Goal: Navigation & Orientation: Understand site structure

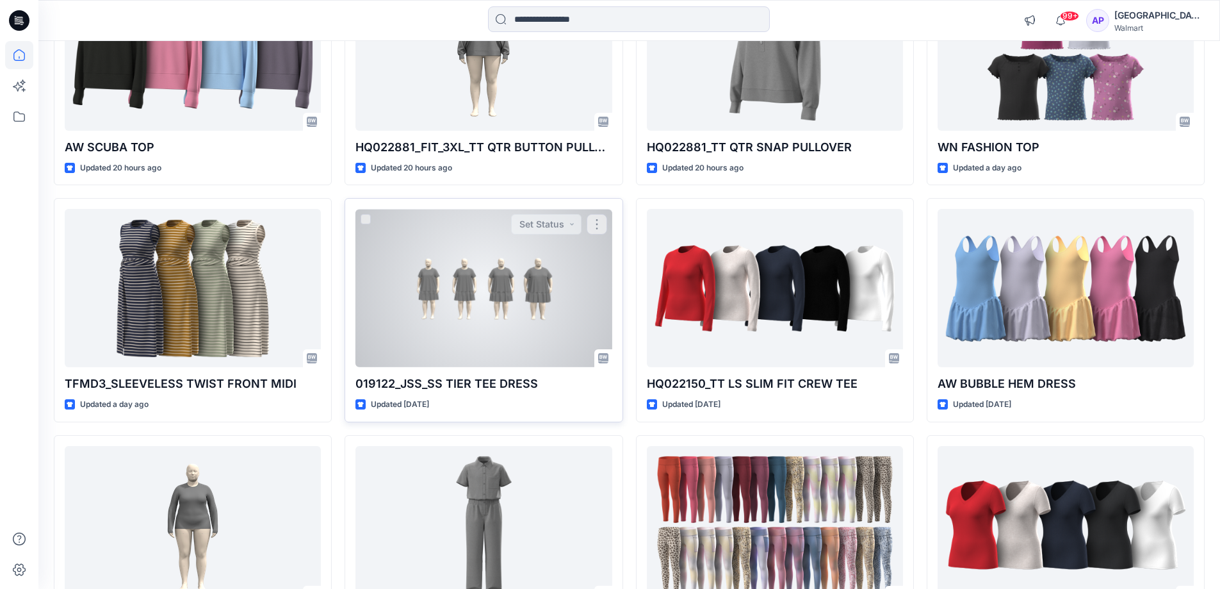
scroll to position [1059, 0]
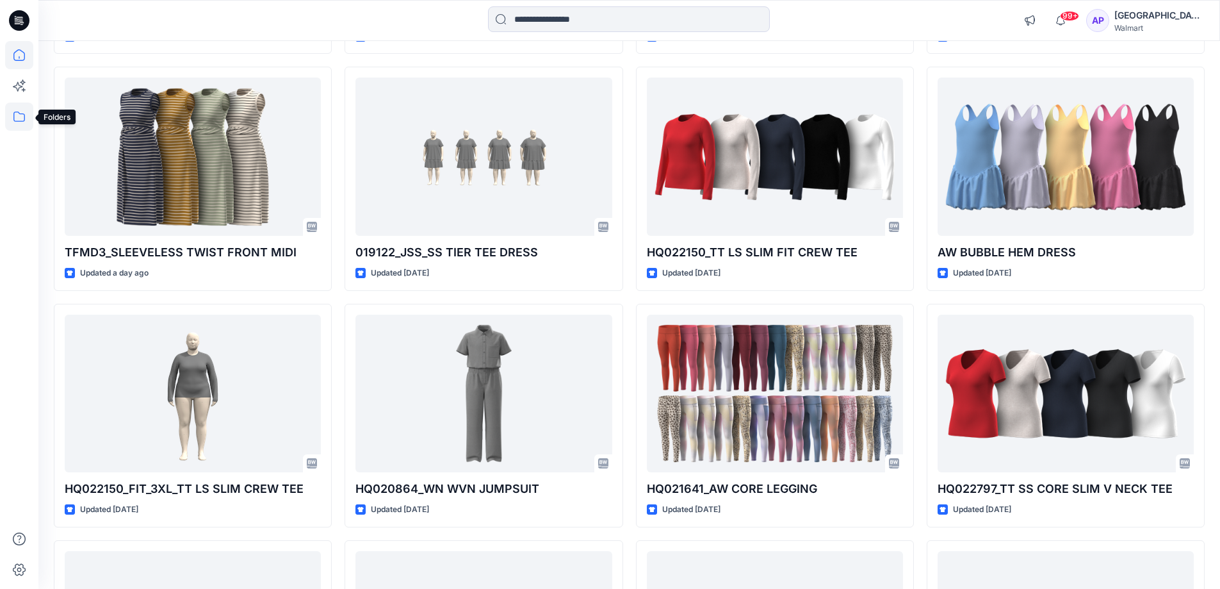
click at [12, 117] on icon at bounding box center [19, 117] width 28 height 28
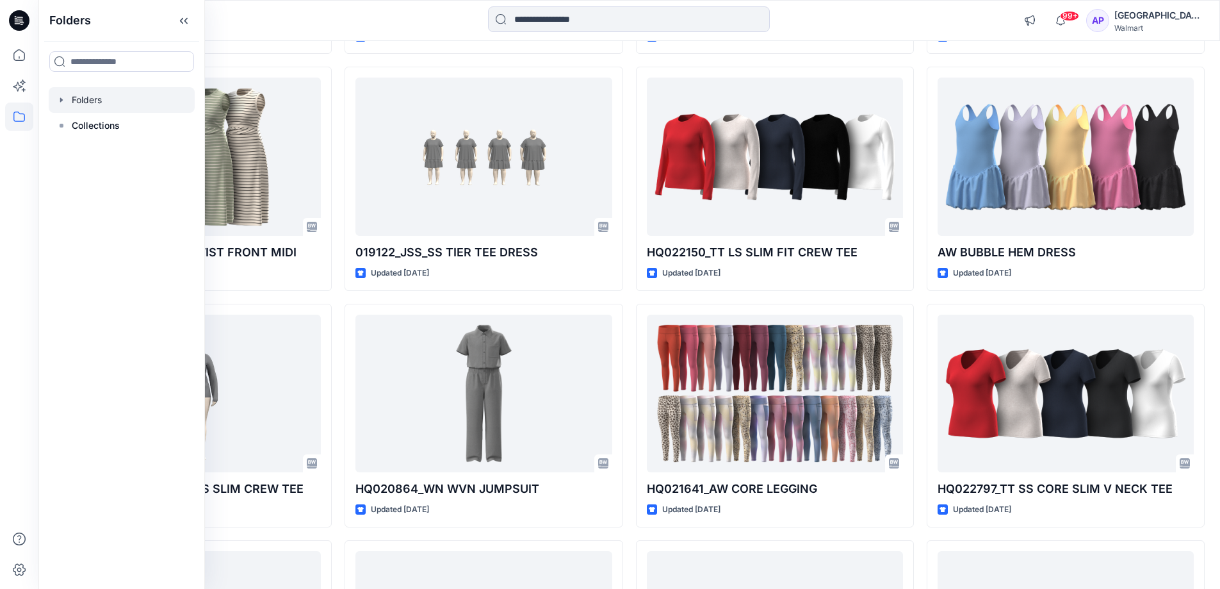
click at [63, 105] on div at bounding box center [122, 100] width 146 height 26
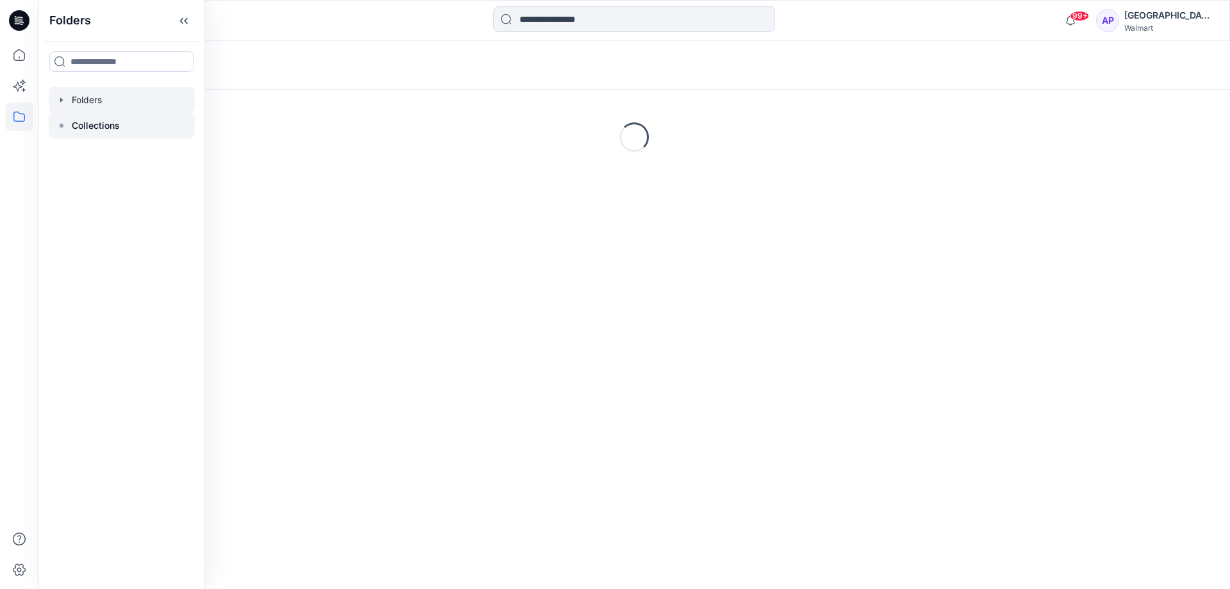
click at [66, 127] on icon at bounding box center [61, 125] width 10 height 10
click at [60, 99] on icon "button" at bounding box center [61, 100] width 10 height 10
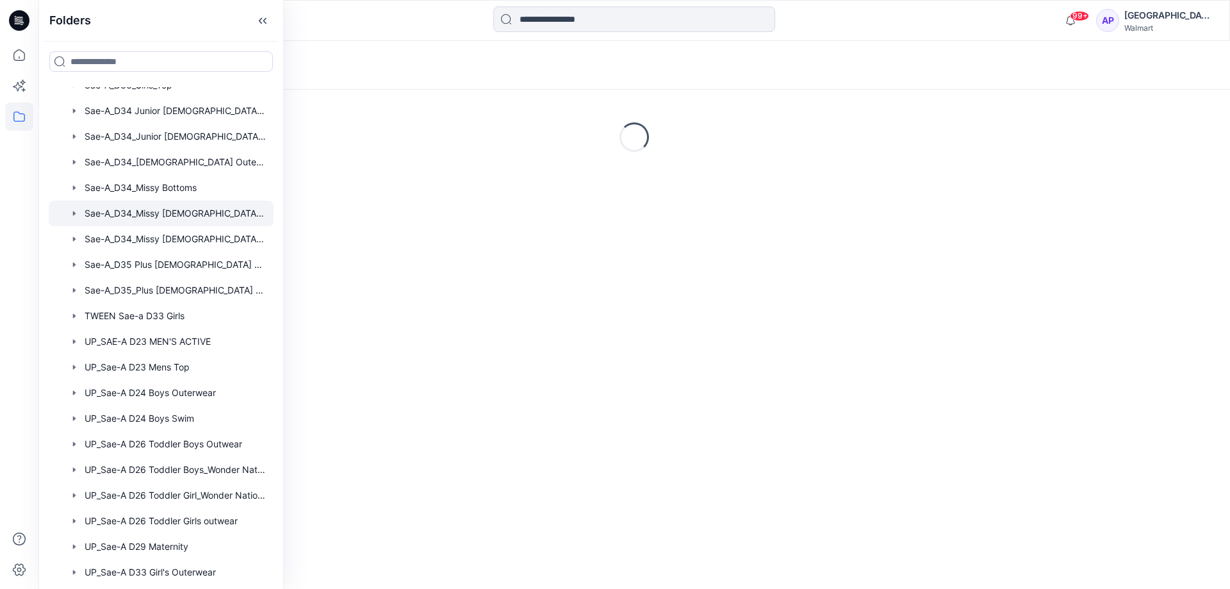
scroll to position [384, 0]
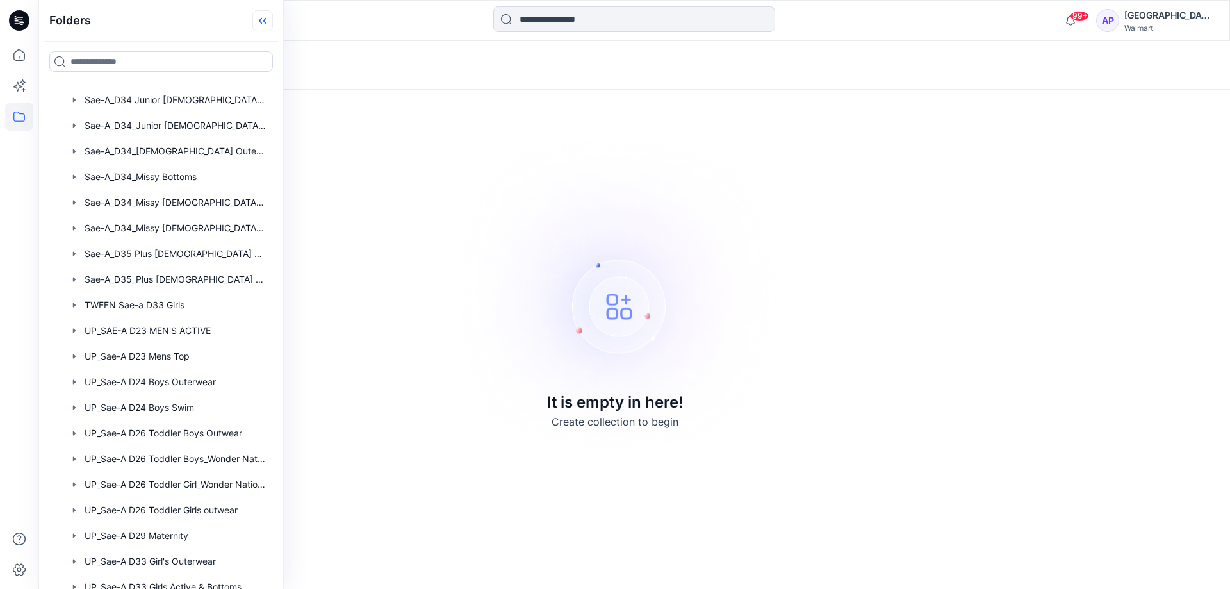
click at [265, 17] on icon at bounding box center [262, 20] width 21 height 21
